Goal: Information Seeking & Learning: Learn about a topic

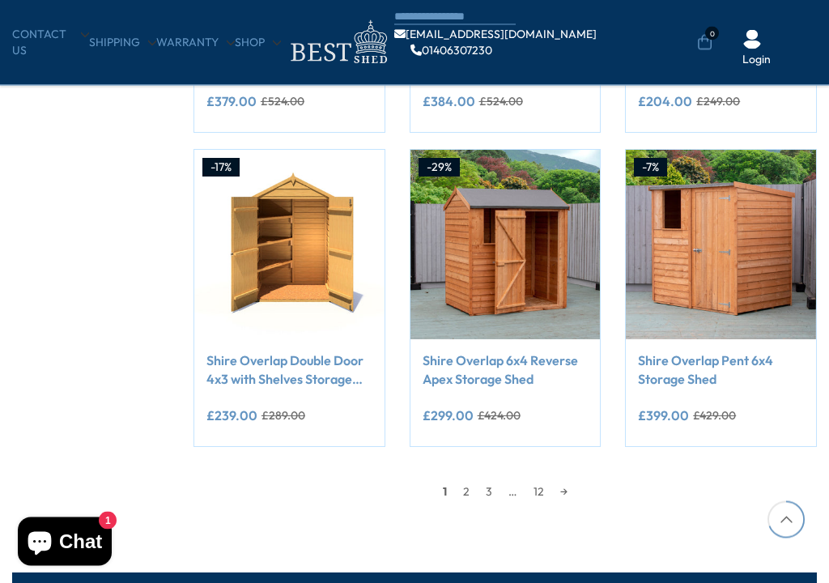
scroll to position [1169, 0]
click at [465, 479] on link "2" at bounding box center [466, 491] width 23 height 24
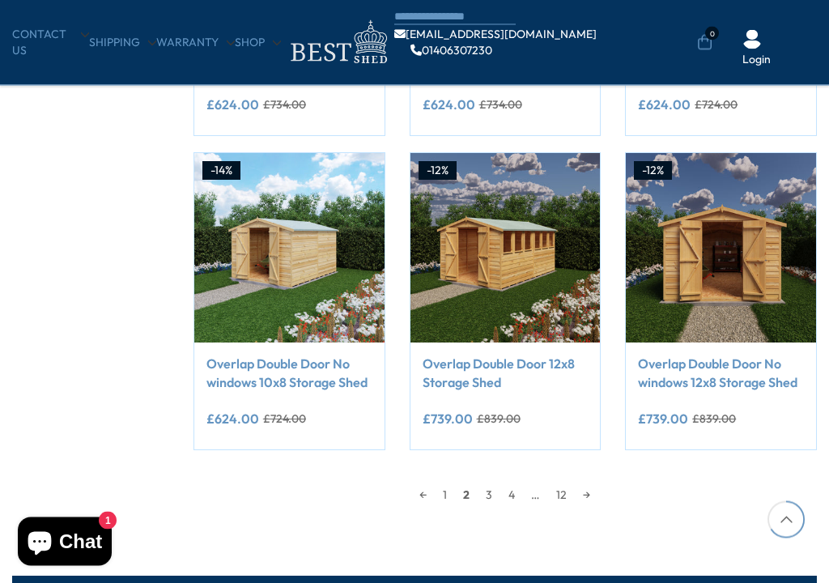
scroll to position [1190, 0]
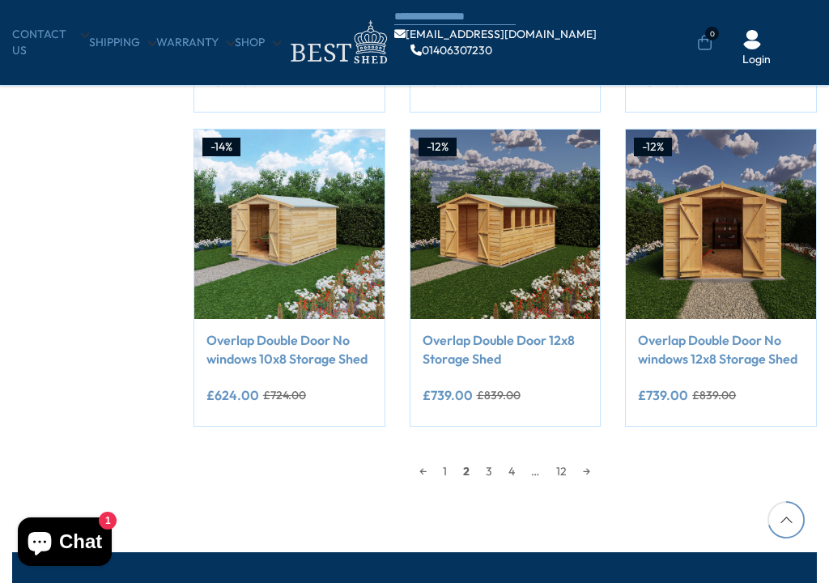
click at [484, 459] on link "3" at bounding box center [489, 471] width 23 height 24
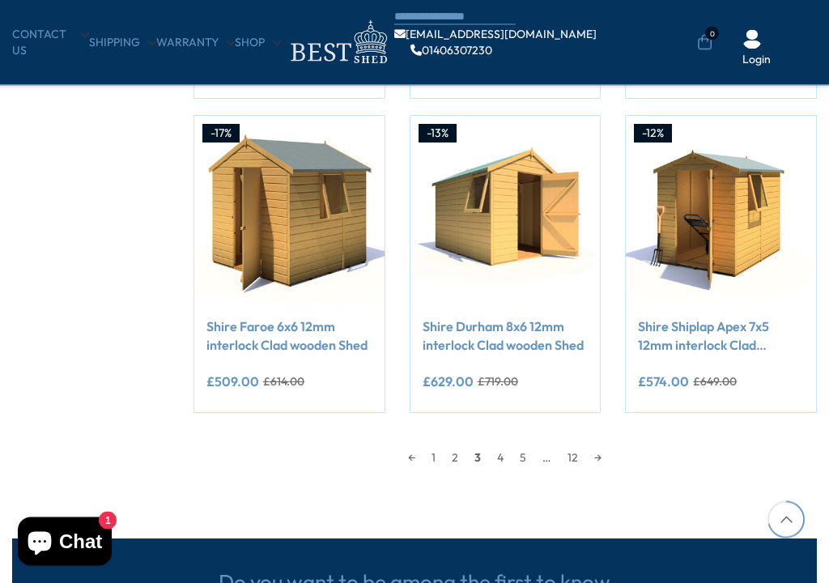
scroll to position [1203, 0]
click at [498, 445] on link "4" at bounding box center [500, 457] width 23 height 24
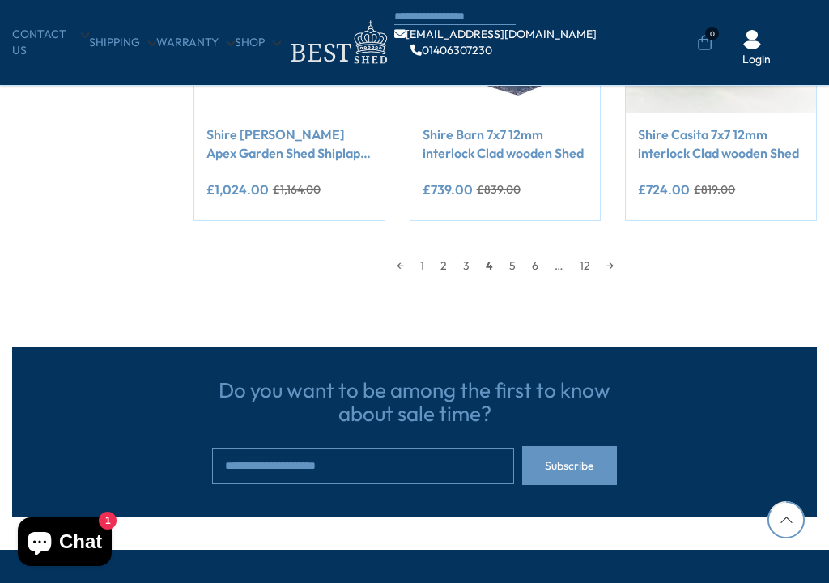
scroll to position [1434, 0]
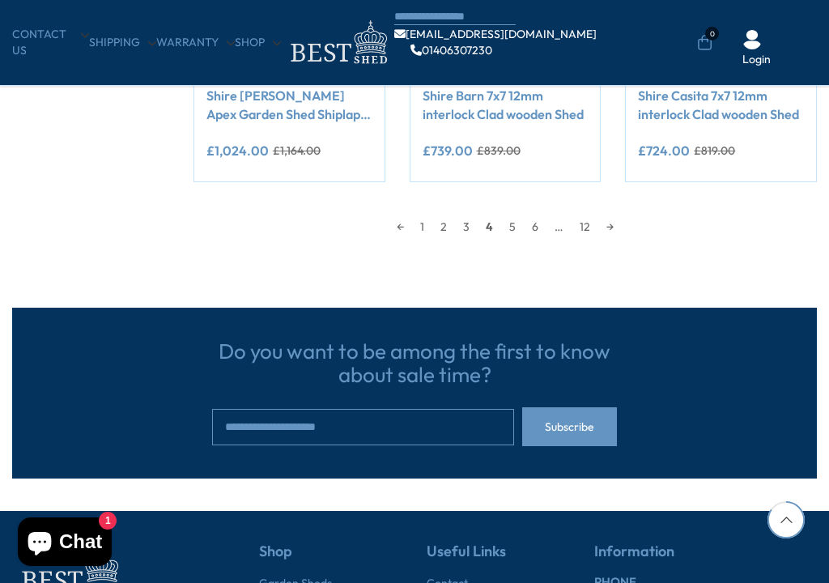
click at [508, 215] on link "5" at bounding box center [512, 227] width 23 height 24
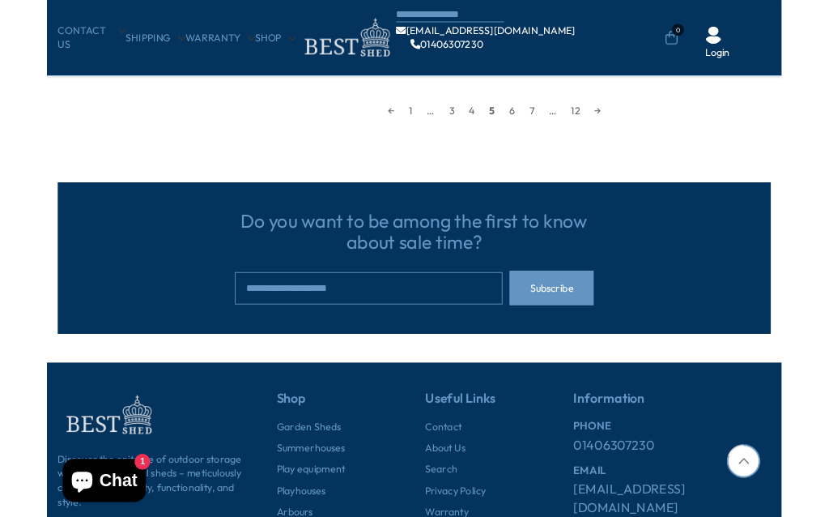
scroll to position [1414, 0]
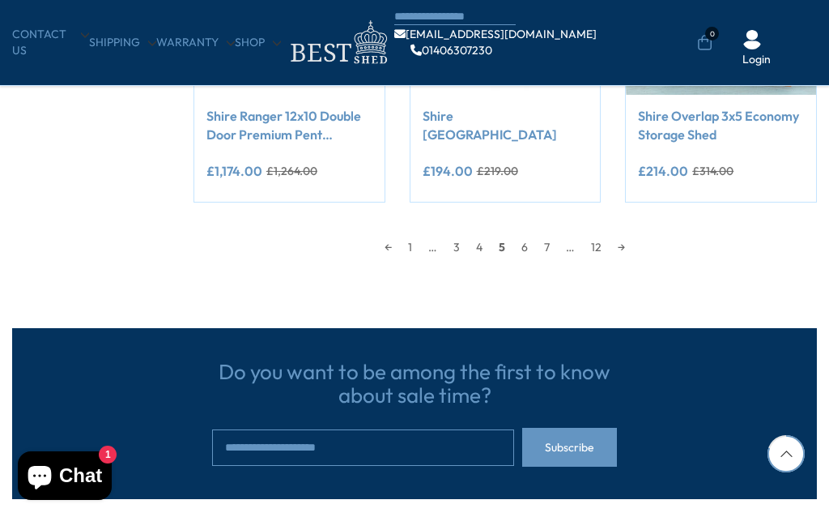
click at [523, 235] on link "6" at bounding box center [524, 247] width 23 height 24
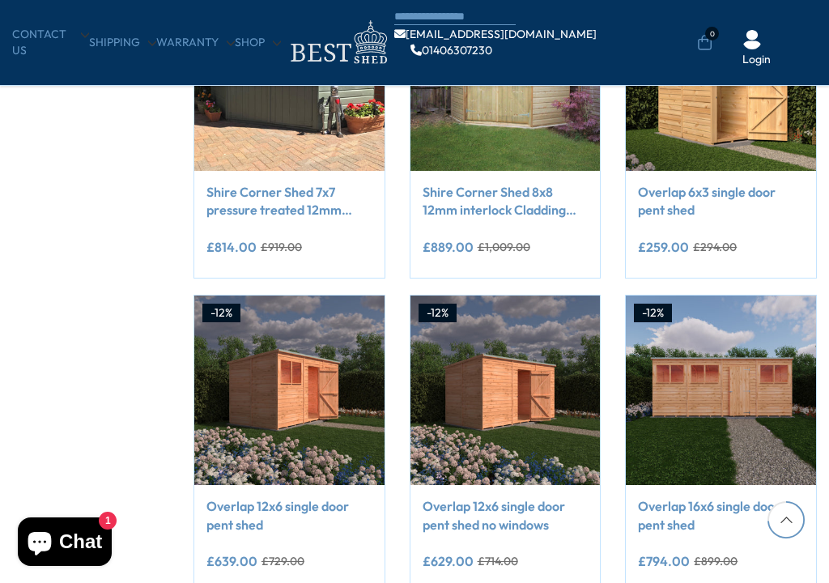
scroll to position [1253, 0]
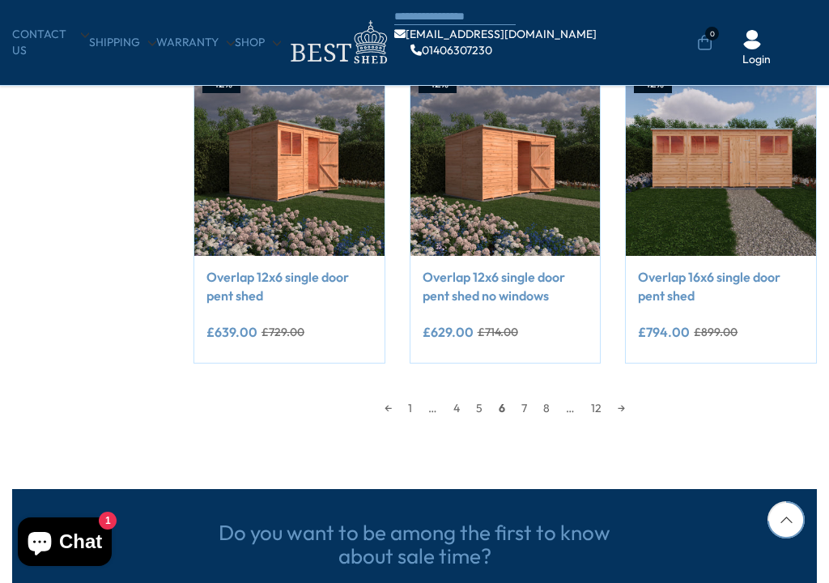
click at [520, 396] on link "7" at bounding box center [524, 408] width 22 height 24
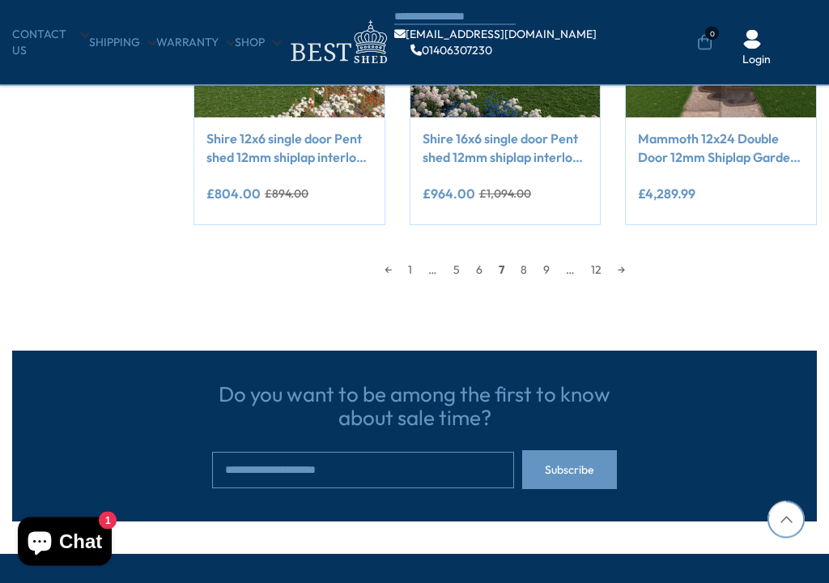
scroll to position [1391, 0]
click at [523, 258] on link "8" at bounding box center [524, 270] width 23 height 24
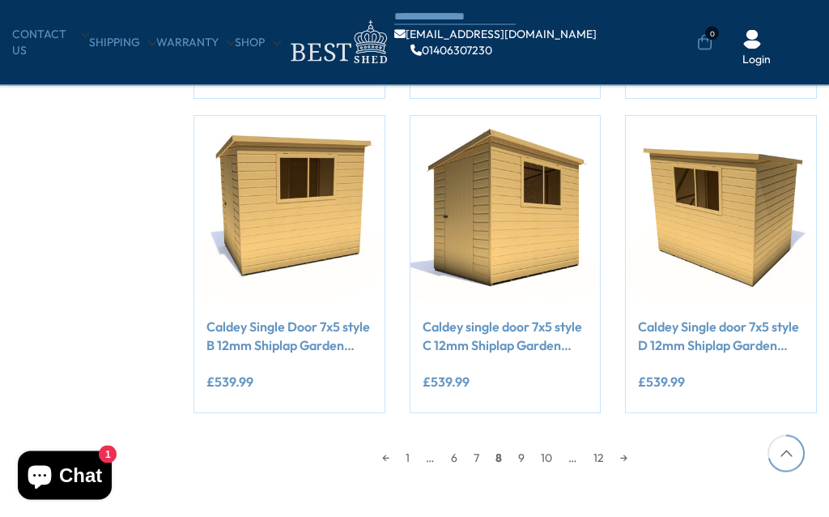
scroll to position [1194, 0]
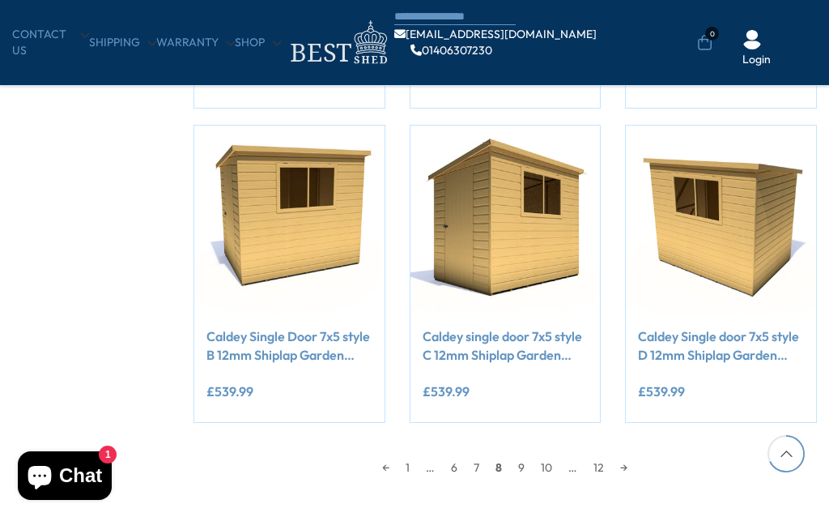
click at [513, 455] on link "9" at bounding box center [521, 467] width 23 height 24
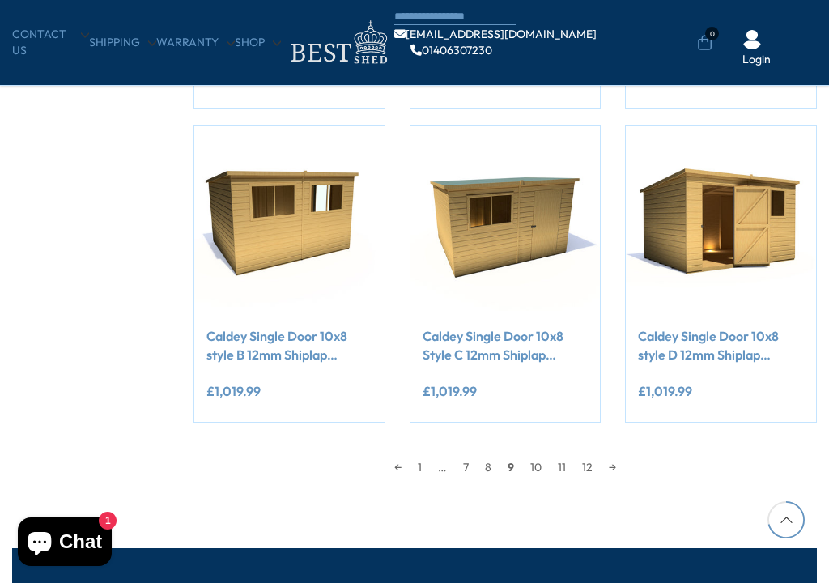
scroll to position [1207, 0]
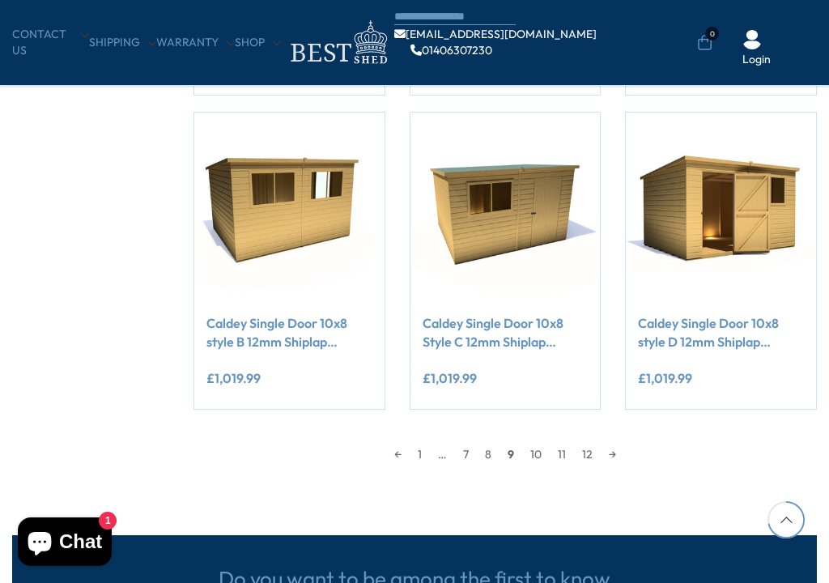
click at [530, 442] on link "10" at bounding box center [536, 454] width 28 height 24
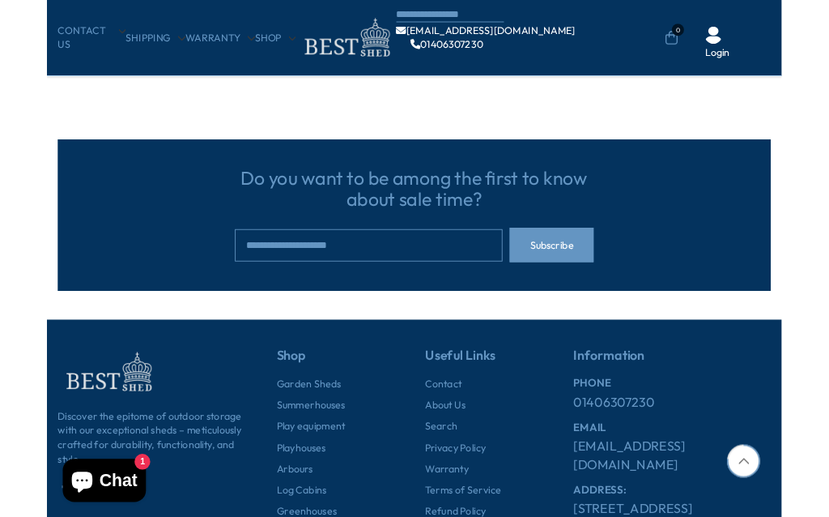
scroll to position [1357, 0]
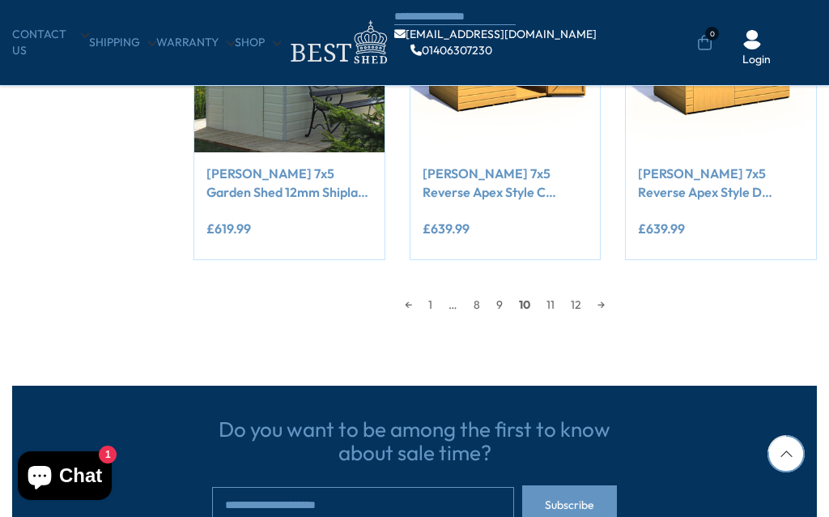
click at [543, 292] on link "11" at bounding box center [551, 304] width 24 height 24
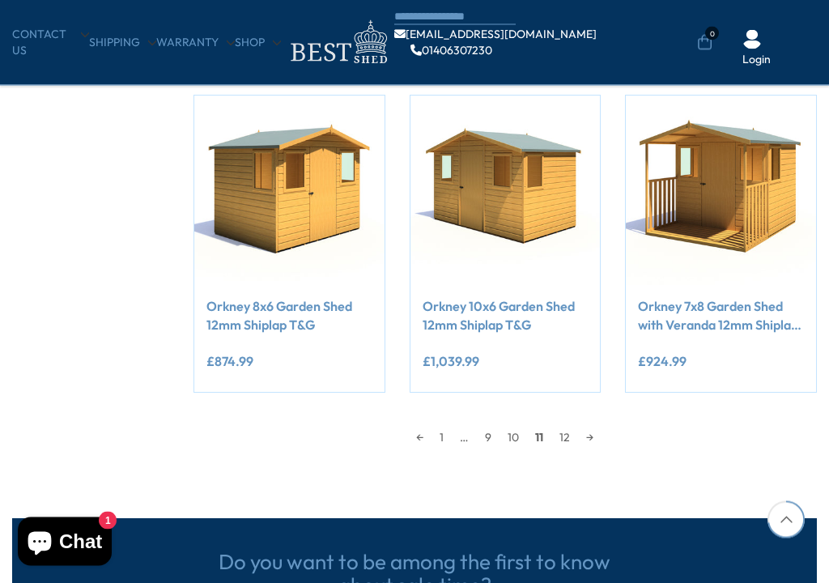
scroll to position [1225, 0]
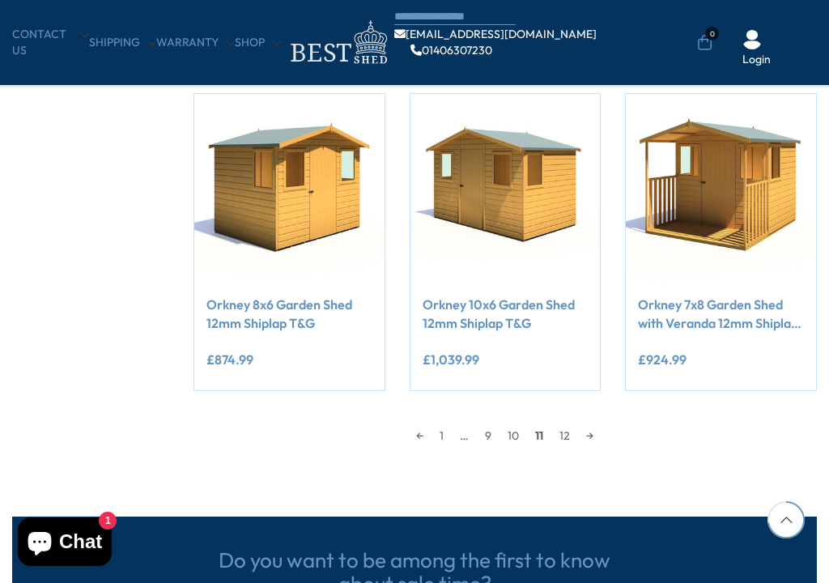
click at [560, 424] on link "12" at bounding box center [565, 436] width 27 height 24
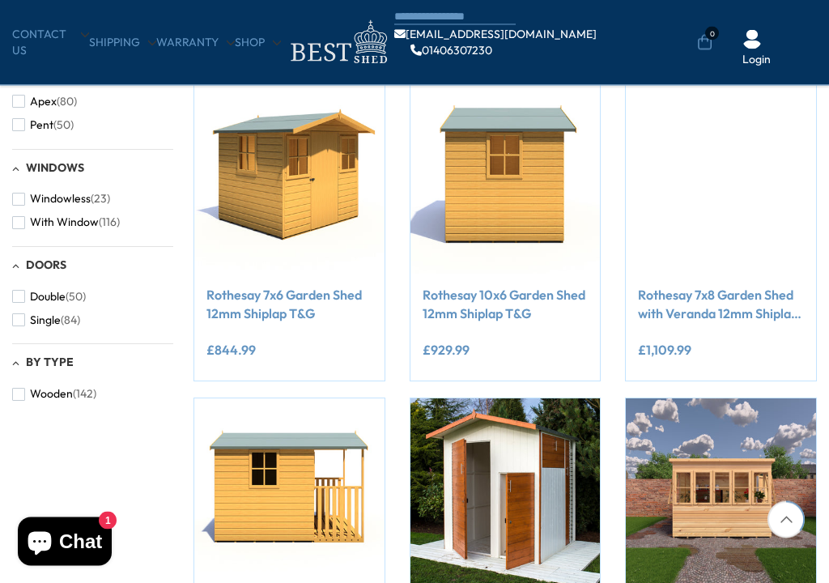
scroll to position [606, 0]
